Goal: Communication & Community: Answer question/provide support

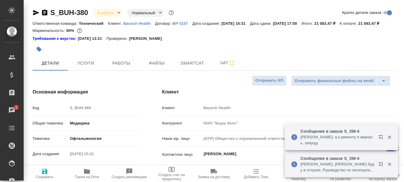
select select "RU"
click at [223, 67] on span "Чат" at bounding box center [227, 62] width 28 height 7
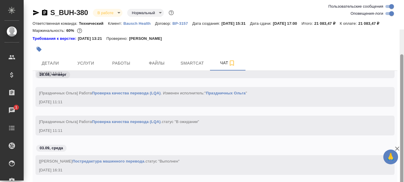
scroll to position [36, 0]
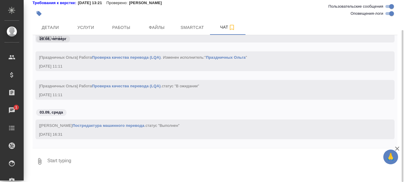
click at [88, 168] on textarea at bounding box center [222, 162] width 351 height 20
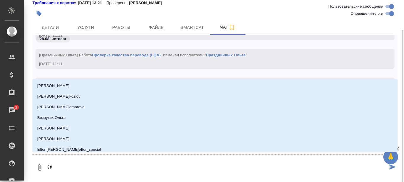
type textarea "@С"
type input "С"
type textarea "@Се"
type input "Се"
type textarea "@Сер"
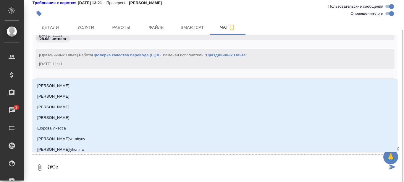
type input "Сер"
type textarea "@Серг"
type input "Серг"
type textarea "@Серге"
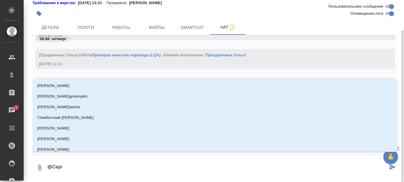
type input "Серге"
type textarea "@Сергее"
type input "Сергее"
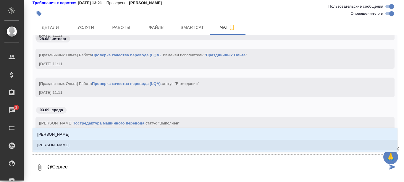
click at [65, 144] on p "[PERSON_NAME]" at bounding box center [53, 146] width 32 height 6
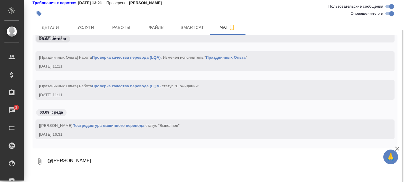
scroll to position [3933, 0]
paste textarea "[URL][DOMAIN_NAME]"
type textarea "@Сергеева Анастасия готово после ЛКА: https://drive.awatera.com/s/7rDnekQ6aonzX…"
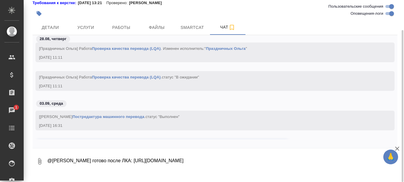
scroll to position [3953, 0]
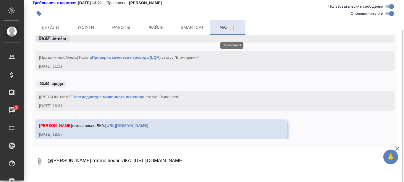
click at [232, 31] on icon "button" at bounding box center [231, 27] width 7 height 7
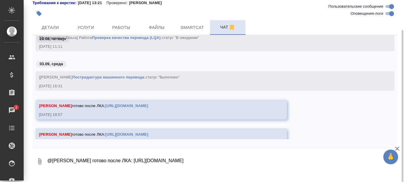
scroll to position [3972, 0]
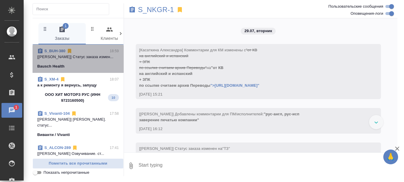
click at [88, 58] on p "[[PERSON_NAME]] Статус заказа измен..." at bounding box center [78, 57] width 82 height 6
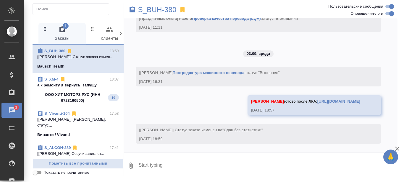
scroll to position [2112, 0]
